Goal: Task Accomplishment & Management: Use online tool/utility

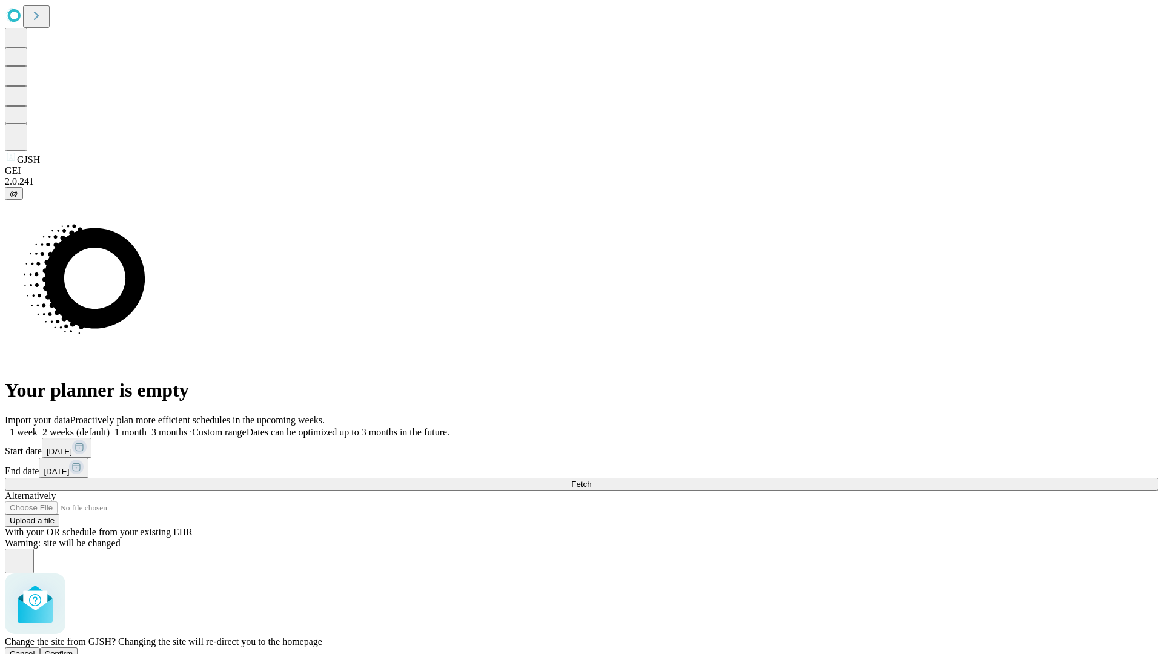
click at [73, 649] on span "Confirm" at bounding box center [59, 653] width 28 height 9
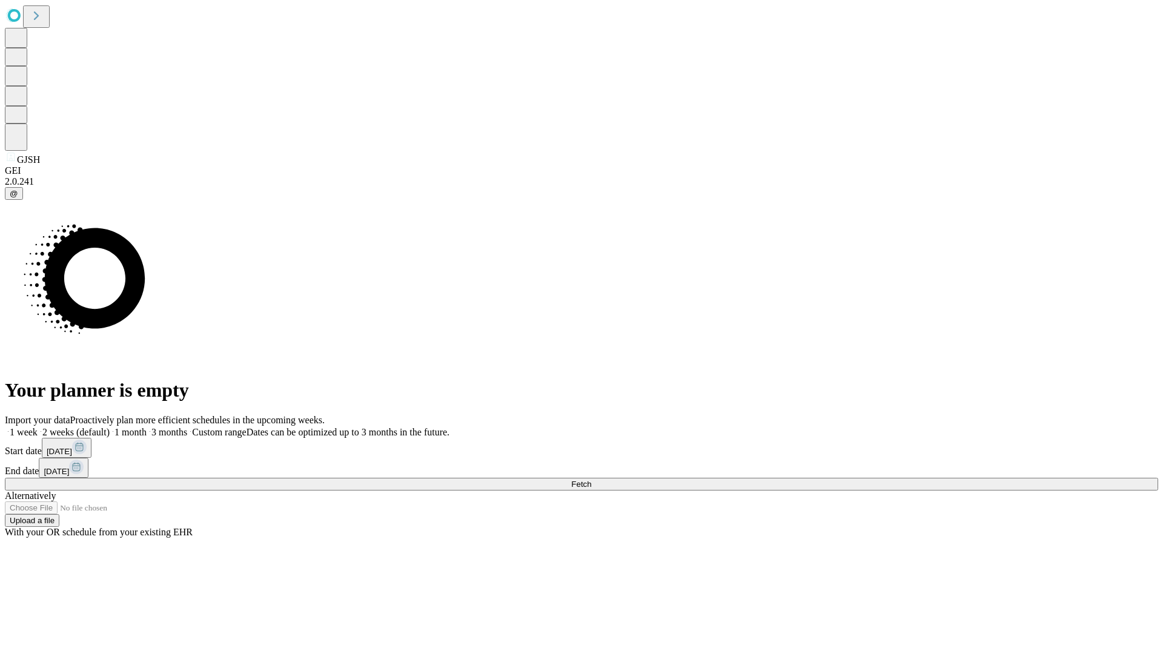
click at [38, 427] on label "1 week" at bounding box center [21, 432] width 33 height 10
click at [591, 480] on span "Fetch" at bounding box center [581, 484] width 20 height 9
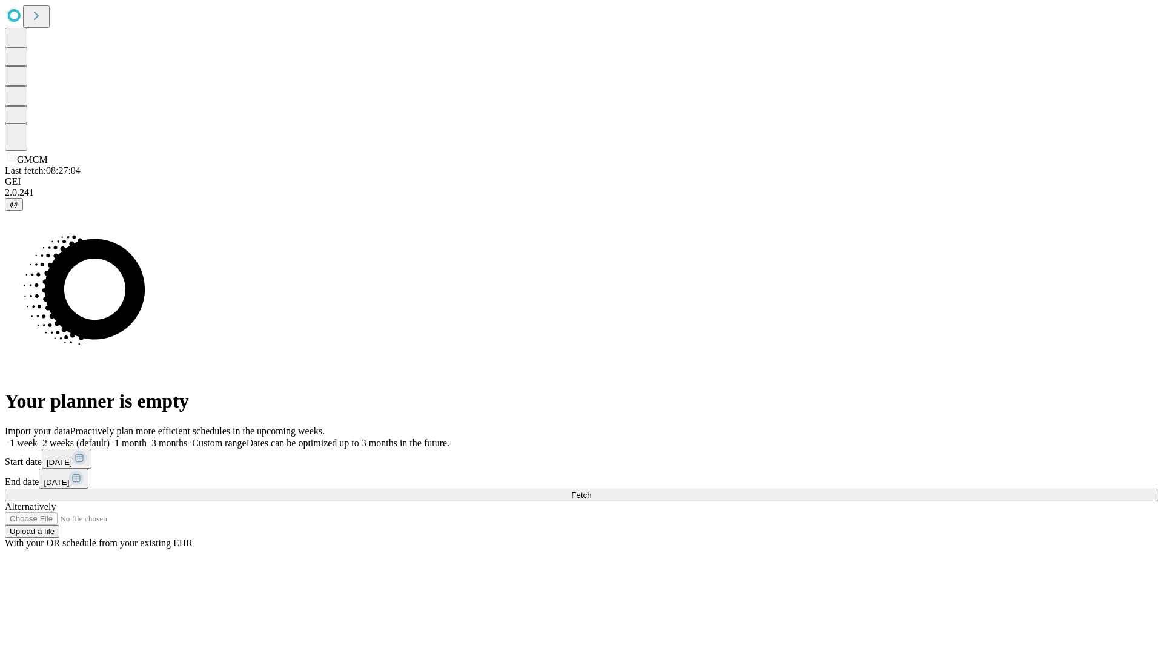
click at [38, 438] on label "1 week" at bounding box center [21, 443] width 33 height 10
click at [591, 490] on span "Fetch" at bounding box center [581, 494] width 20 height 9
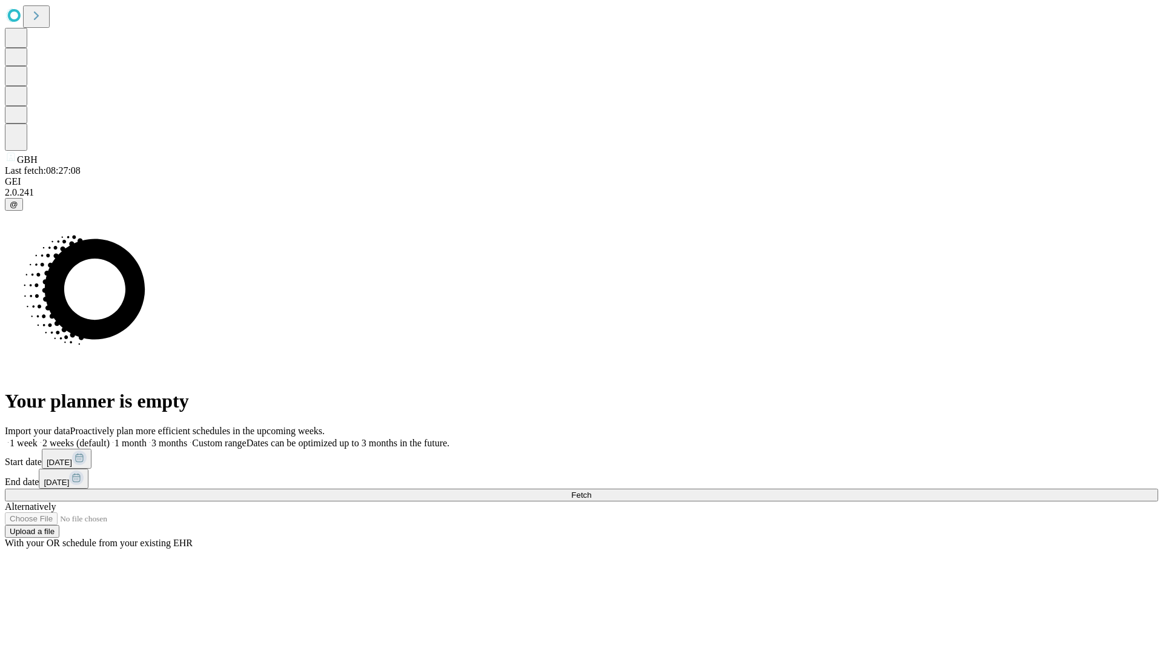
click at [38, 438] on label "1 week" at bounding box center [21, 443] width 33 height 10
click at [591, 490] on span "Fetch" at bounding box center [581, 494] width 20 height 9
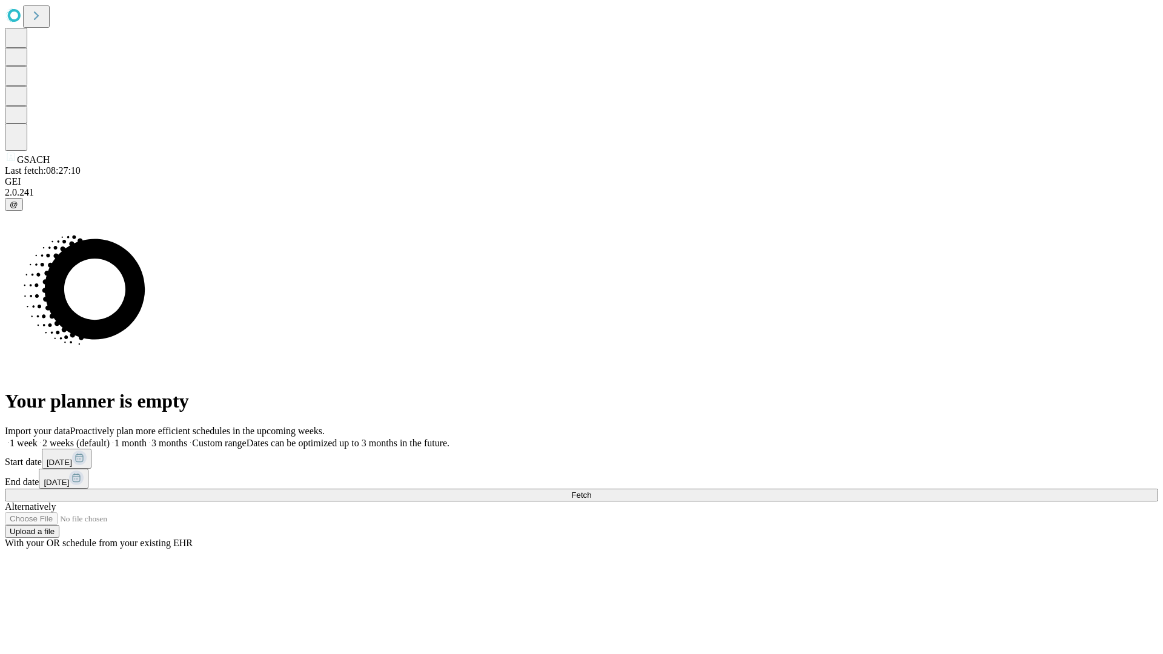
click at [591, 490] on span "Fetch" at bounding box center [581, 494] width 20 height 9
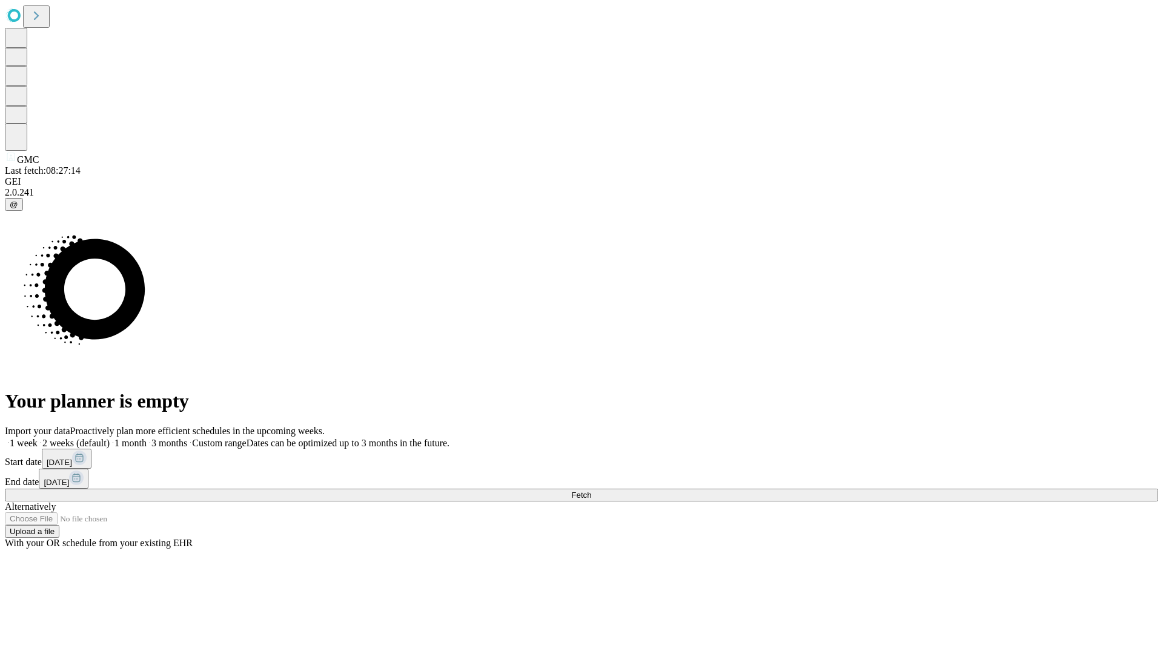
click at [591, 490] on span "Fetch" at bounding box center [581, 494] width 20 height 9
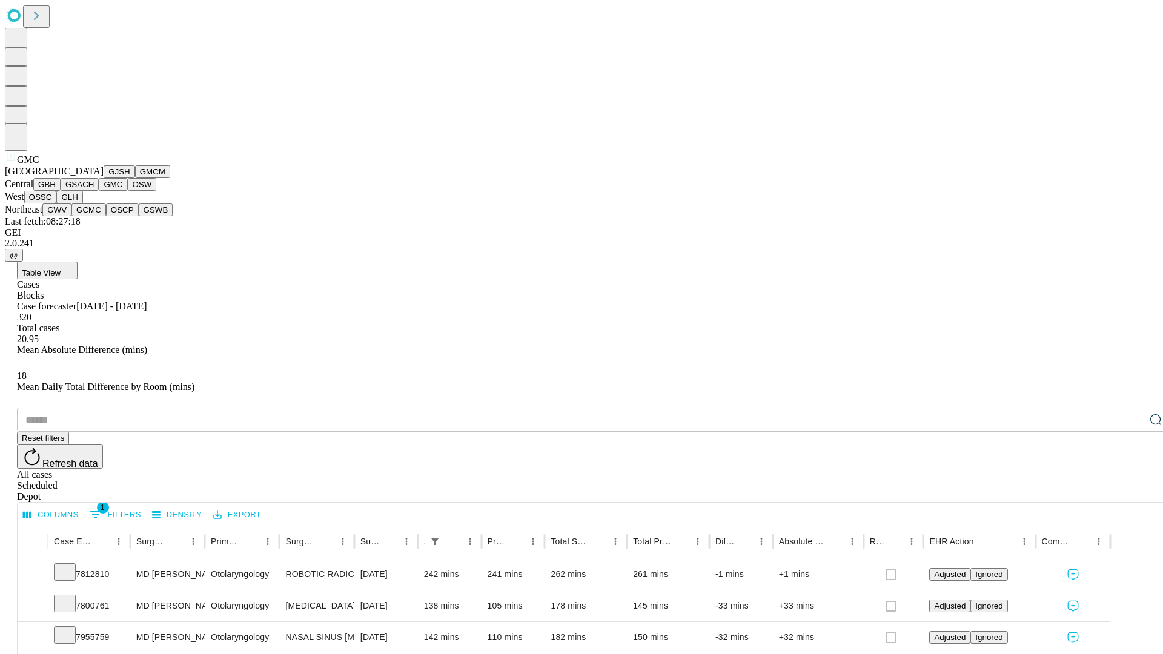
click at [128, 191] on button "OSW" at bounding box center [142, 184] width 29 height 13
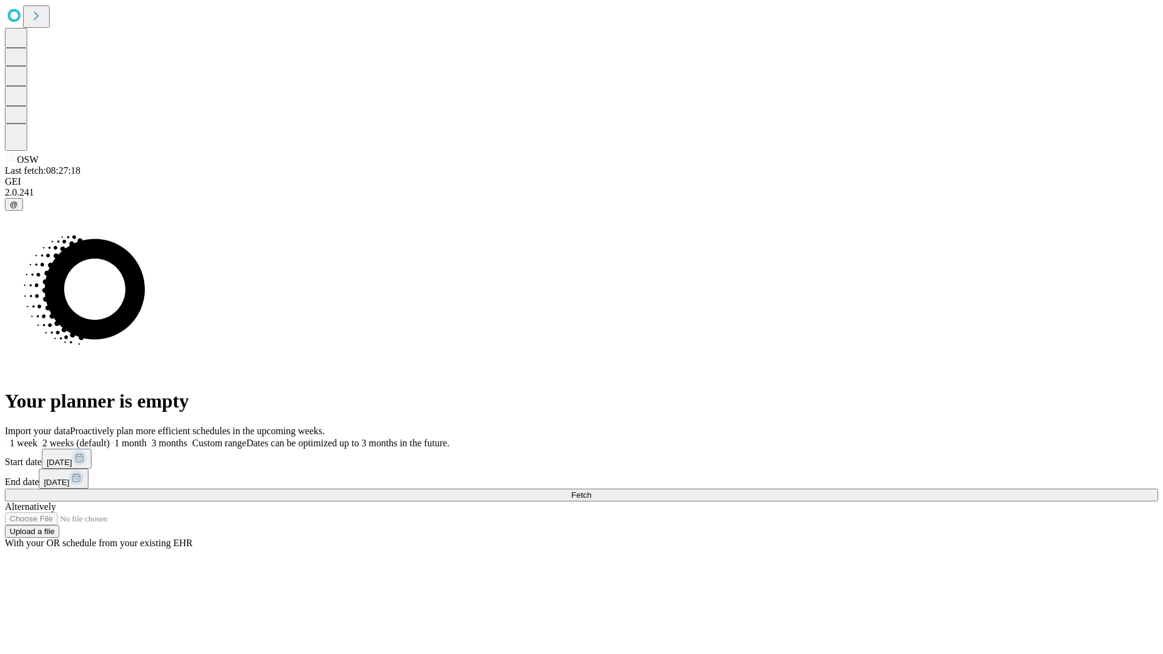
click at [38, 438] on label "1 week" at bounding box center [21, 443] width 33 height 10
click at [591, 490] on span "Fetch" at bounding box center [581, 494] width 20 height 9
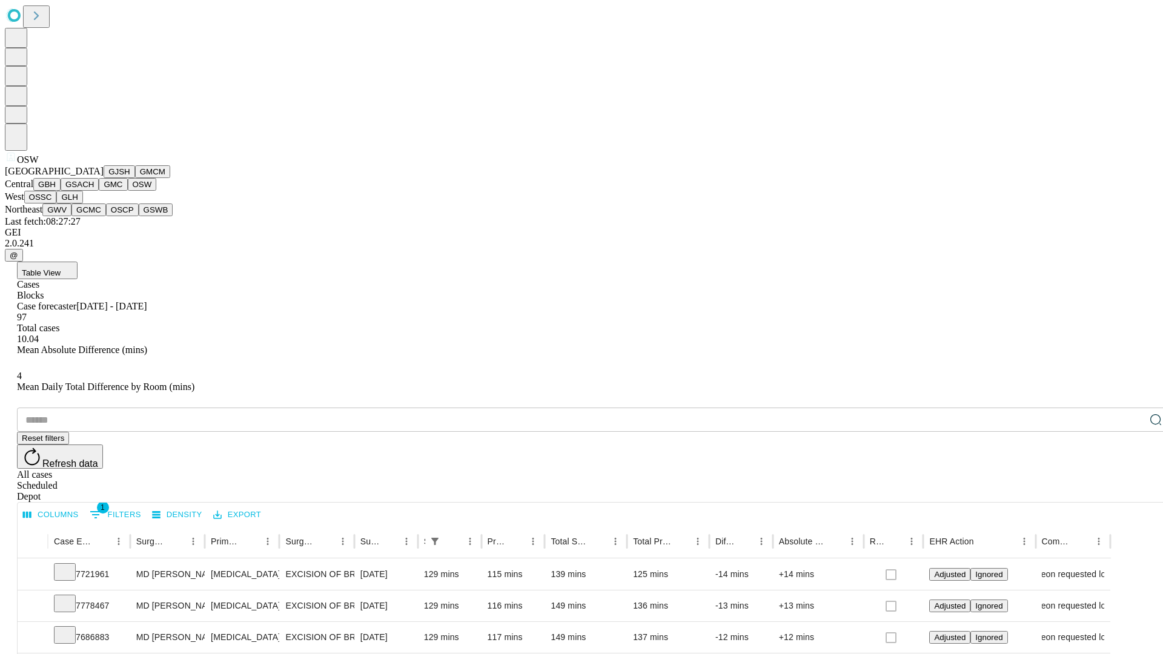
click at [57, 203] on button "OSSC" at bounding box center [40, 197] width 33 height 13
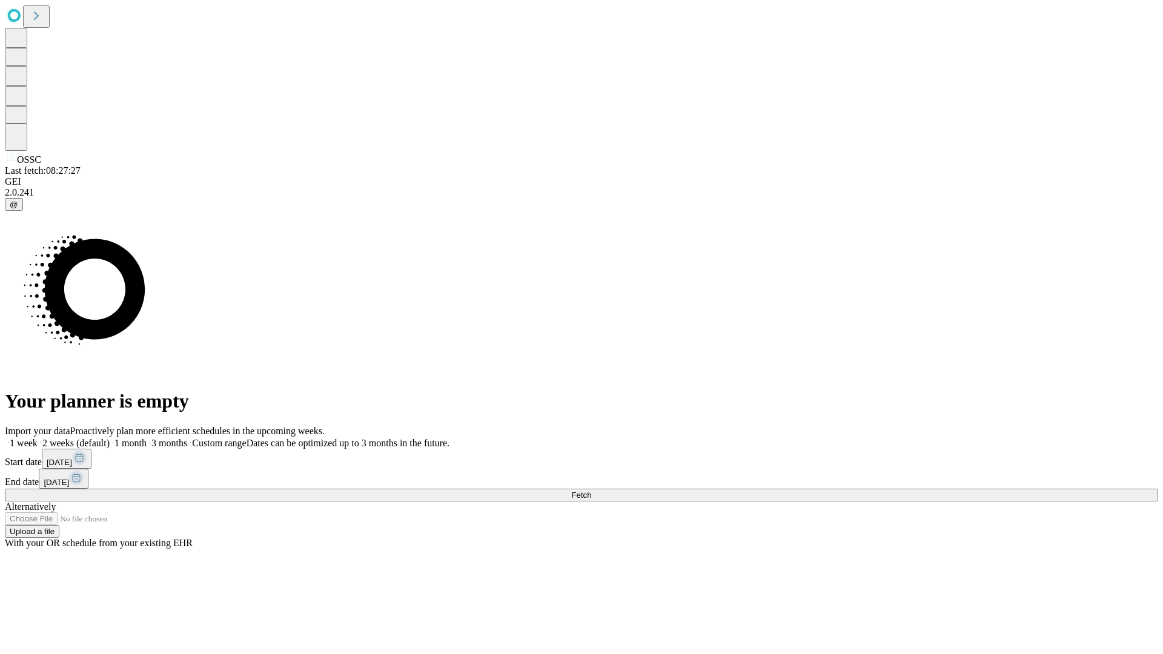
click at [38, 438] on label "1 week" at bounding box center [21, 443] width 33 height 10
click at [591, 490] on span "Fetch" at bounding box center [581, 494] width 20 height 9
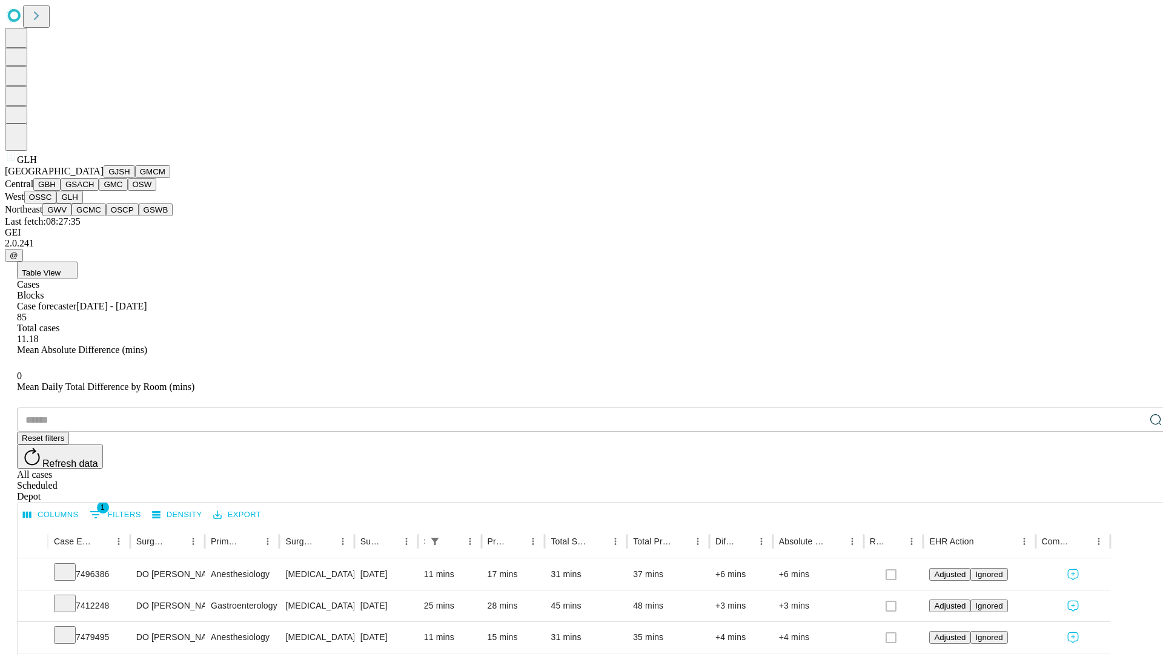
click at [71, 216] on button "GWV" at bounding box center [56, 209] width 29 height 13
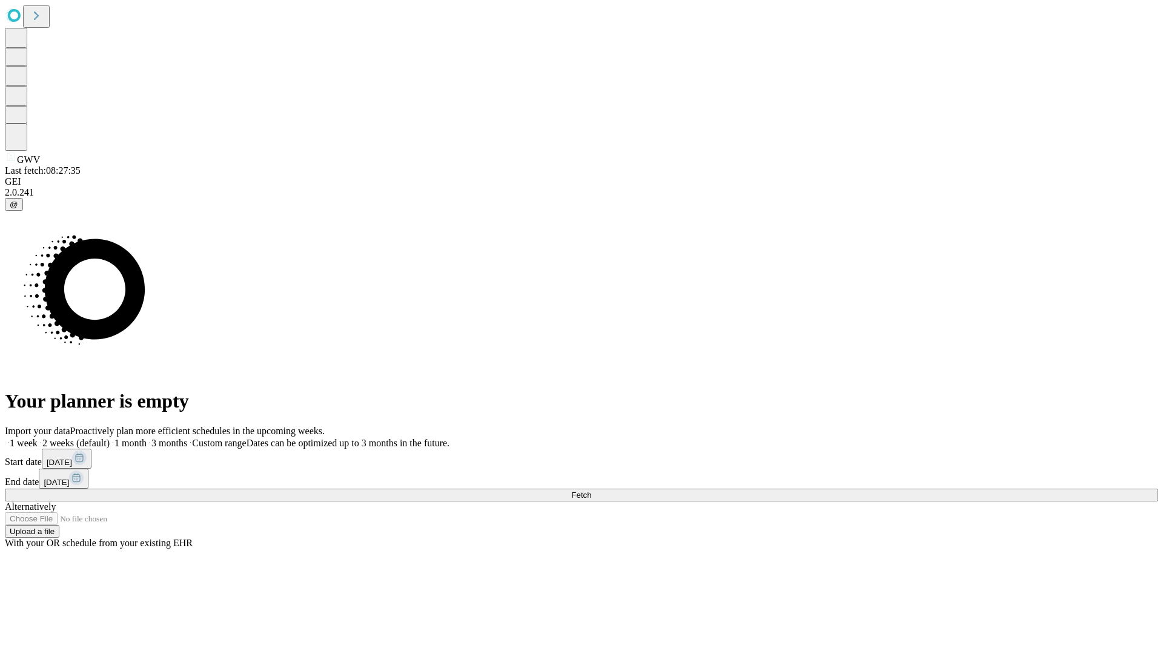
click at [38, 438] on label "1 week" at bounding box center [21, 443] width 33 height 10
click at [591, 490] on span "Fetch" at bounding box center [581, 494] width 20 height 9
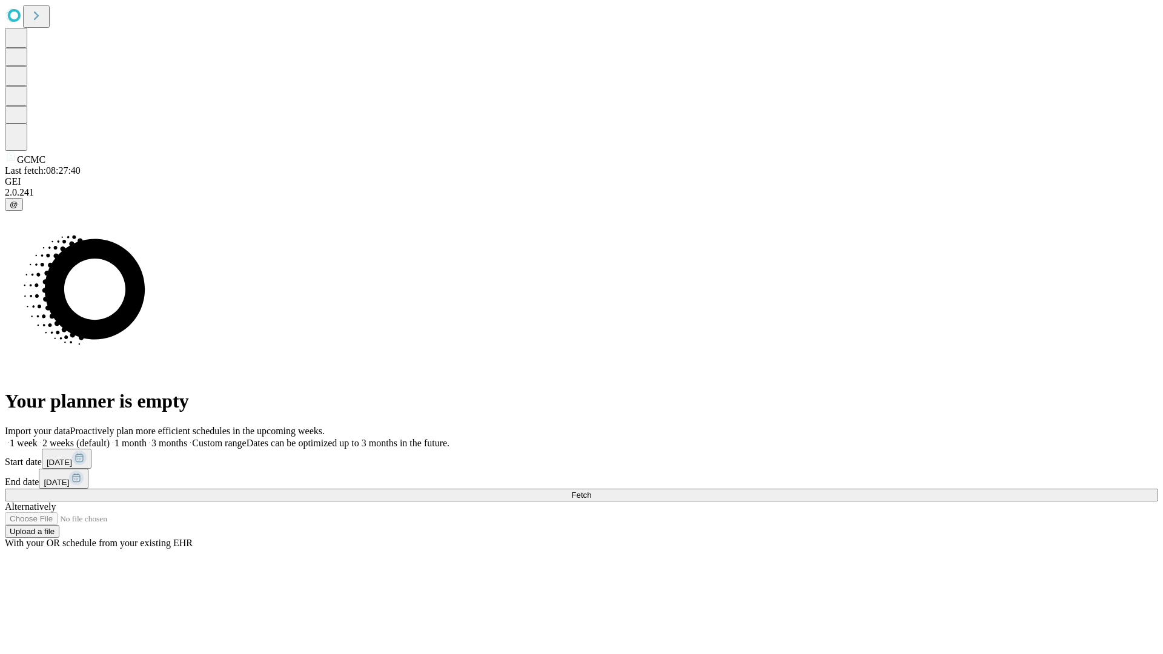
click at [38, 438] on label "1 week" at bounding box center [21, 443] width 33 height 10
click at [591, 490] on span "Fetch" at bounding box center [581, 494] width 20 height 9
